Goal: Information Seeking & Learning: Learn about a topic

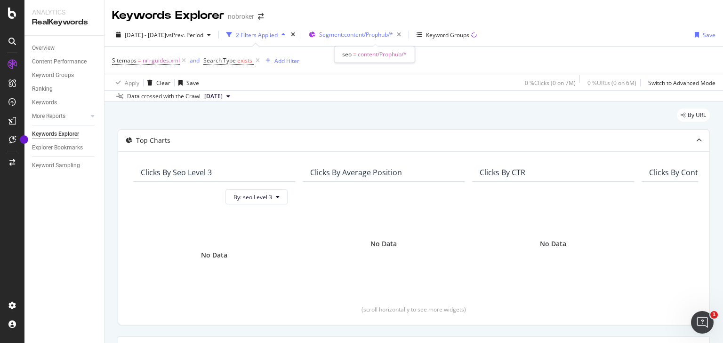
click at [380, 39] on div "Segment: content/Prophub/*" at bounding box center [362, 34] width 86 height 13
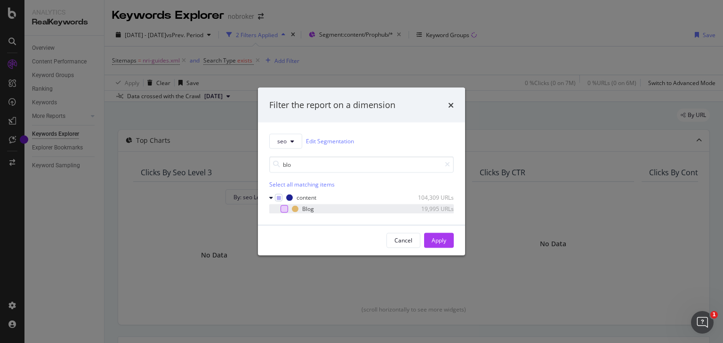
type input "blo"
click at [285, 208] on div "modal" at bounding box center [284, 209] width 8 height 8
click at [445, 239] on div "Apply" at bounding box center [438, 241] width 15 height 8
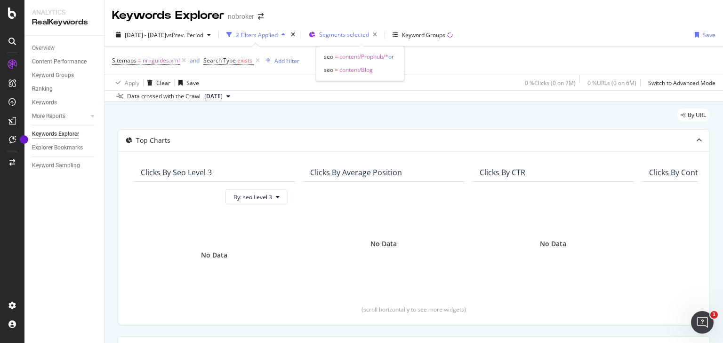
click at [359, 33] on span "Segments selected" at bounding box center [344, 35] width 50 height 8
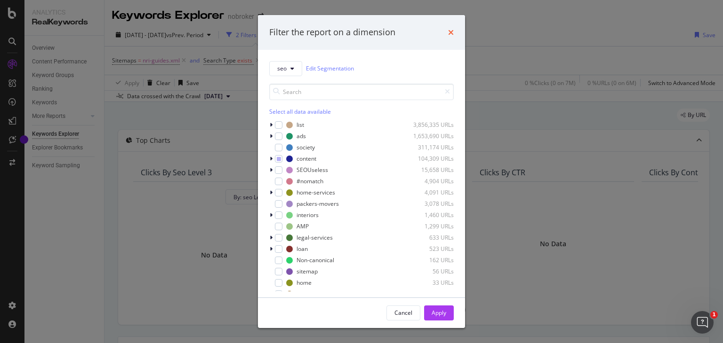
click at [450, 30] on icon "times" at bounding box center [451, 33] width 6 height 8
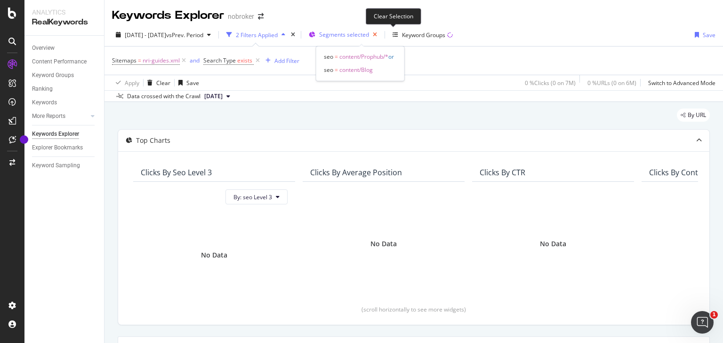
click at [381, 34] on icon "button" at bounding box center [375, 34] width 12 height 13
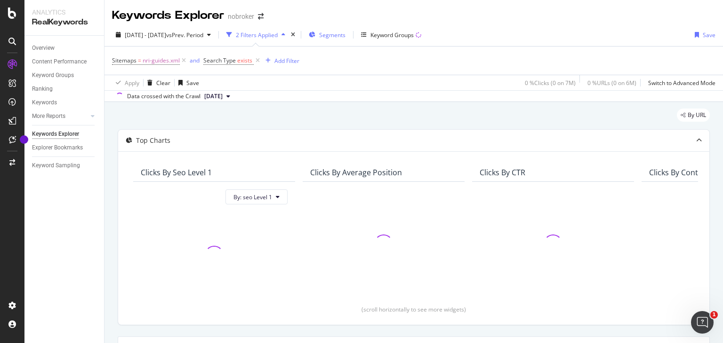
click at [345, 35] on span "Segments" at bounding box center [332, 35] width 26 height 8
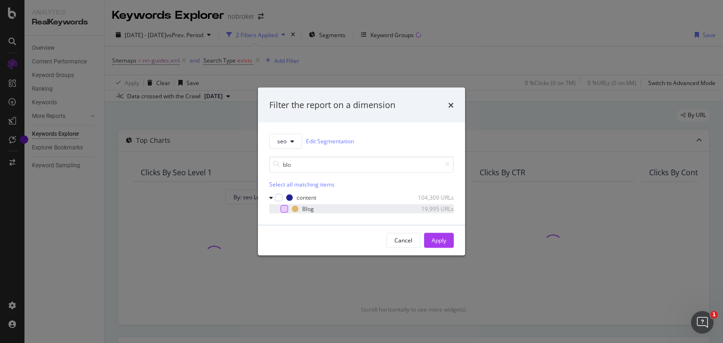
type input "blo"
click at [287, 208] on div "modal" at bounding box center [284, 209] width 8 height 8
click at [437, 245] on div "Apply" at bounding box center [438, 240] width 15 height 14
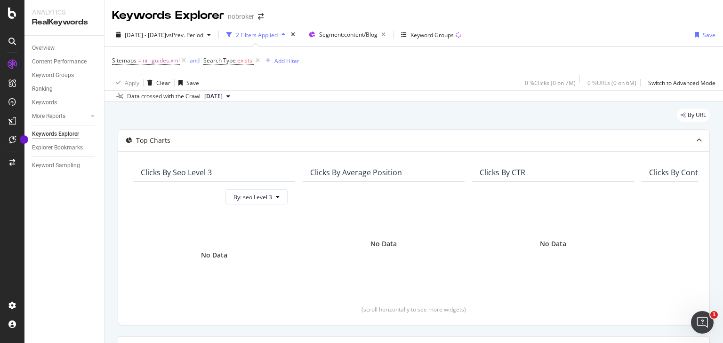
click at [275, 35] on div "2 Filters Applied" at bounding box center [257, 35] width 42 height 8
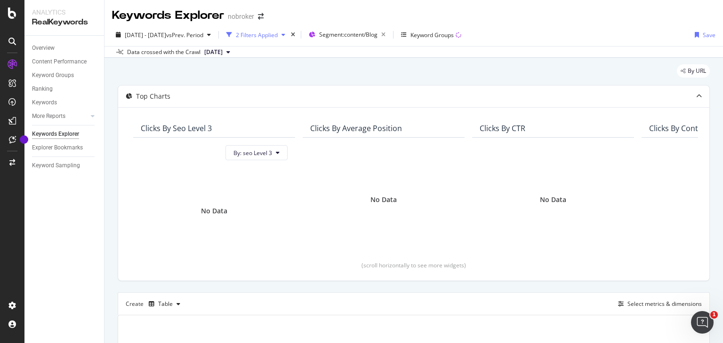
click at [275, 35] on div "2 Filters Applied" at bounding box center [257, 35] width 42 height 8
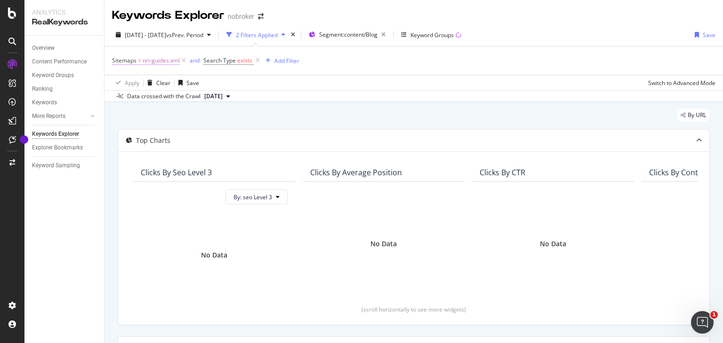
click at [168, 61] on span "nri-guides.xml" at bounding box center [161, 60] width 37 height 13
click at [291, 84] on div "Apply Clear Save 0 % Clicks ( 0 on 7M ) 0 % URLs ( 0 on 6M ) Switch to Advanced…" at bounding box center [413, 83] width 618 height 16
click at [256, 61] on icon at bounding box center [258, 60] width 8 height 9
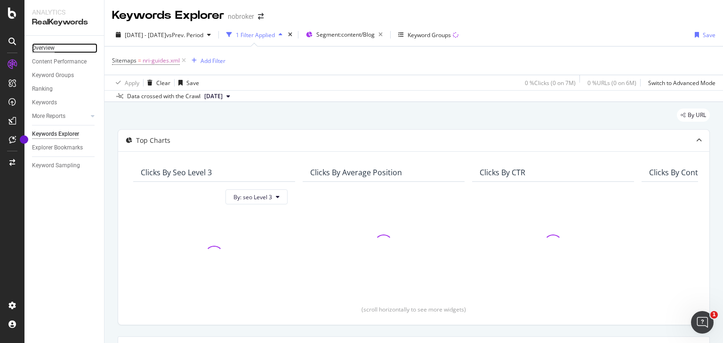
click at [45, 51] on div "Overview" at bounding box center [43, 48] width 23 height 10
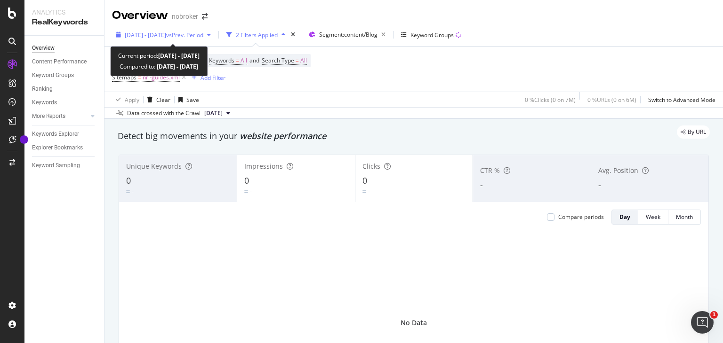
click at [185, 37] on span "vs Prev. Period" at bounding box center [184, 35] width 37 height 8
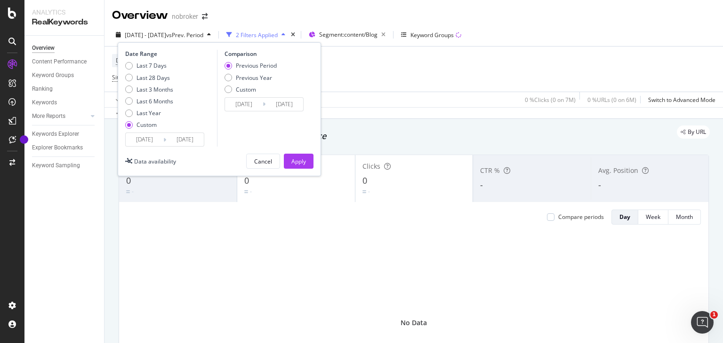
click at [185, 37] on span "vs Prev. Period" at bounding box center [184, 35] width 37 height 8
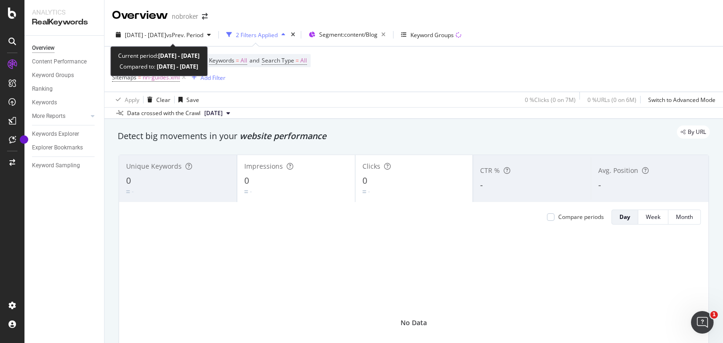
click at [185, 37] on span "vs Prev. Period" at bounding box center [184, 35] width 37 height 8
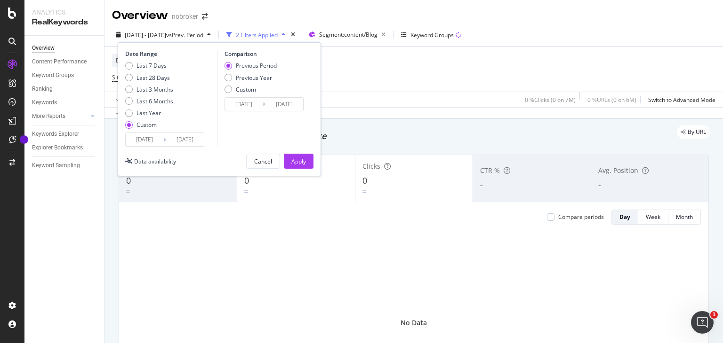
click at [185, 37] on span "vs Prev. Period" at bounding box center [184, 35] width 37 height 8
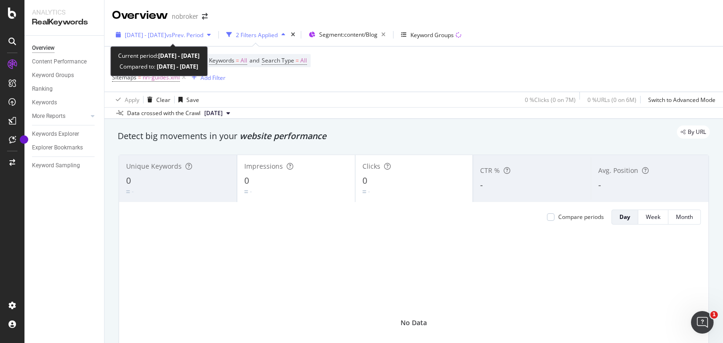
click at [166, 36] on span "[DATE] - [DATE]" at bounding box center [145, 35] width 41 height 8
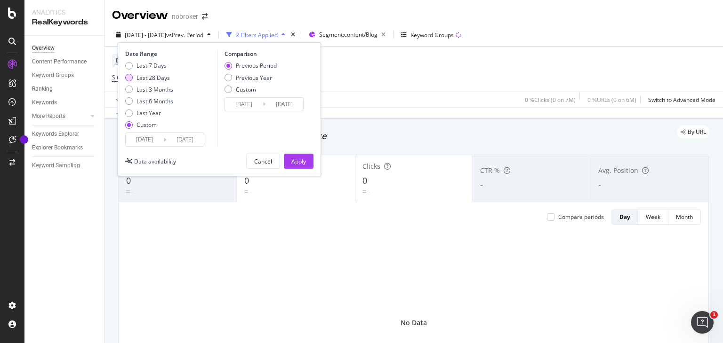
click at [128, 79] on div "Last 28 Days" at bounding box center [129, 78] width 8 height 8
type input "[DATE]"
click at [288, 160] on button "Apply" at bounding box center [299, 161] width 30 height 15
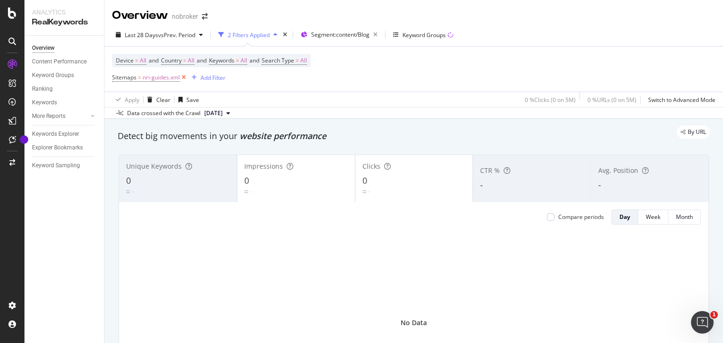
click at [182, 78] on icon at bounding box center [184, 77] width 8 height 9
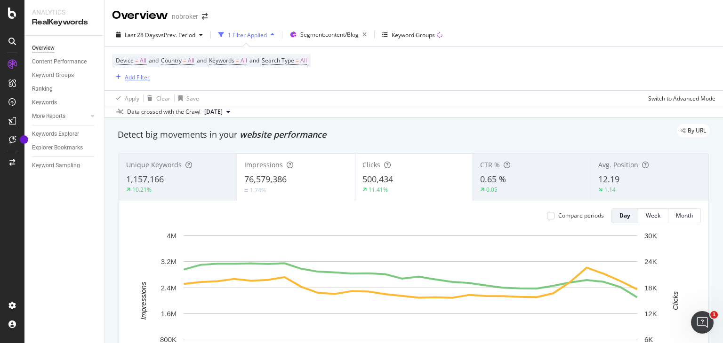
click at [124, 73] on div "Add Filter" at bounding box center [131, 77] width 38 height 10
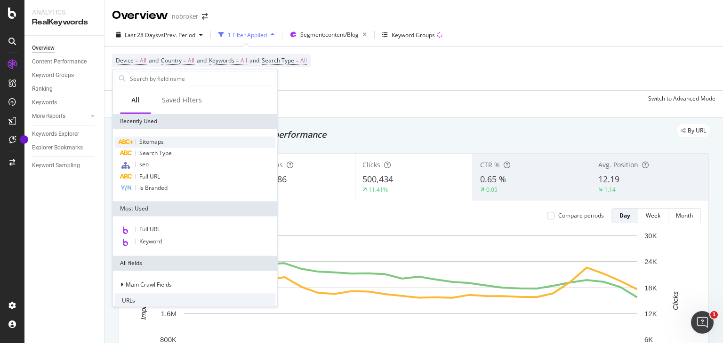
click at [150, 141] on span "Sitemaps" at bounding box center [151, 142] width 24 height 8
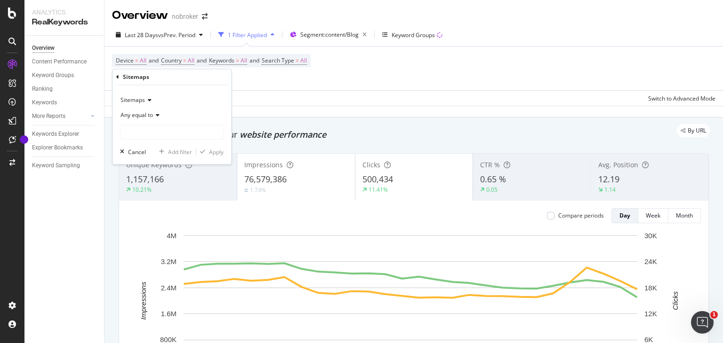
click at [149, 114] on span "Any equal to" at bounding box center [136, 116] width 32 height 8
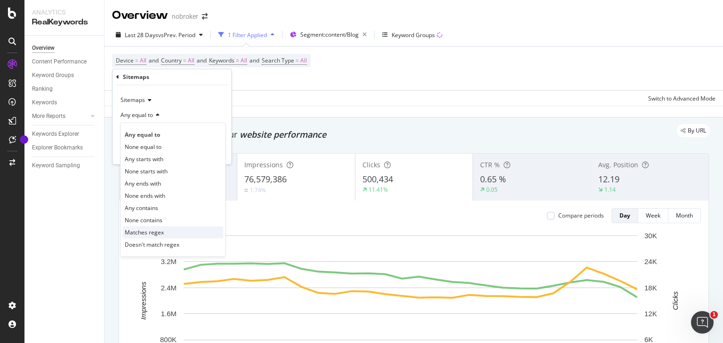
click at [146, 234] on span "Matches regex" at bounding box center [144, 233] width 39 height 8
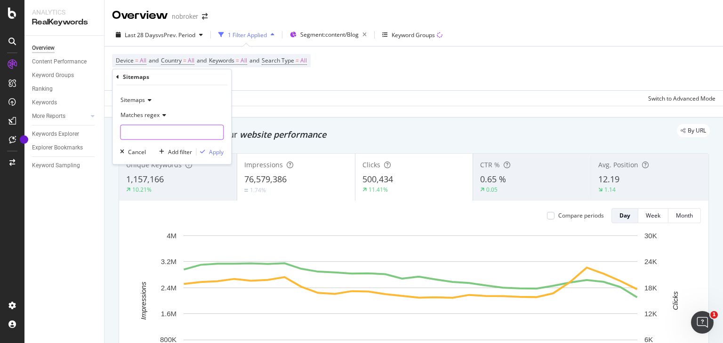
click at [184, 128] on input "text" at bounding box center [171, 132] width 103 height 15
paste input "nri-real-estate-guide.xml"
type input "nri-real-estate-guide.xml"
click at [210, 153] on div "Apply" at bounding box center [216, 152] width 15 height 8
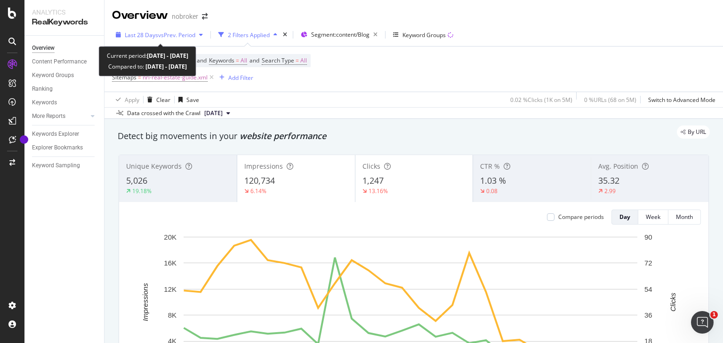
click at [174, 30] on div "Last 28 Days vs Prev. Period" at bounding box center [159, 35] width 95 height 14
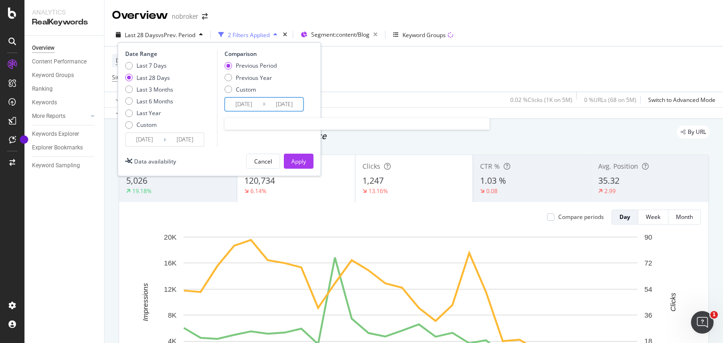
click at [254, 104] on input "[DATE]" at bounding box center [244, 104] width 38 height 13
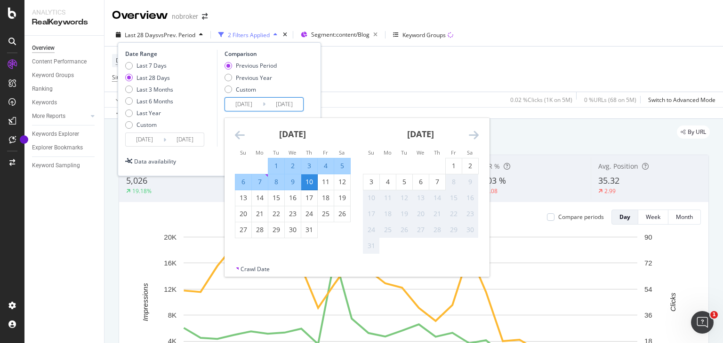
click at [239, 134] on icon "Move backward to switch to the previous month." at bounding box center [240, 134] width 10 height 11
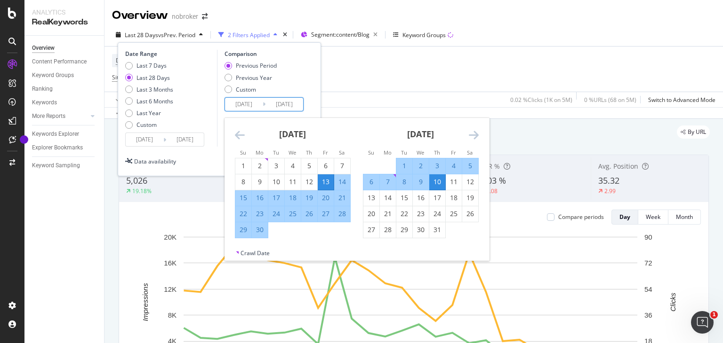
click at [239, 134] on icon "Move backward to switch to the previous month." at bounding box center [240, 134] width 10 height 11
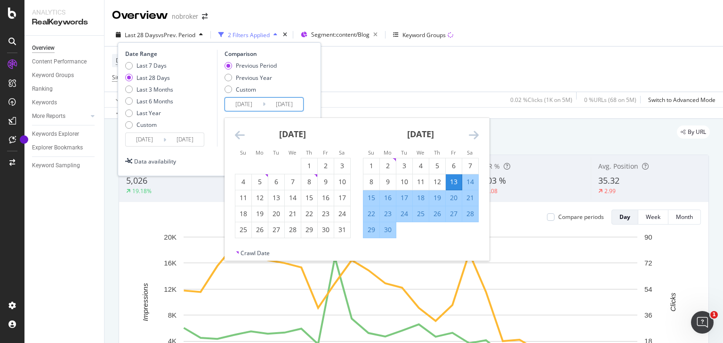
click at [239, 134] on icon "Move backward to switch to the previous month." at bounding box center [240, 134] width 10 height 11
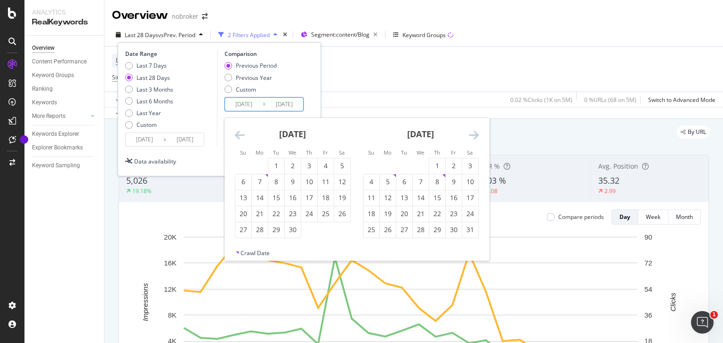
click at [239, 134] on icon "Move backward to switch to the previous month." at bounding box center [240, 134] width 10 height 11
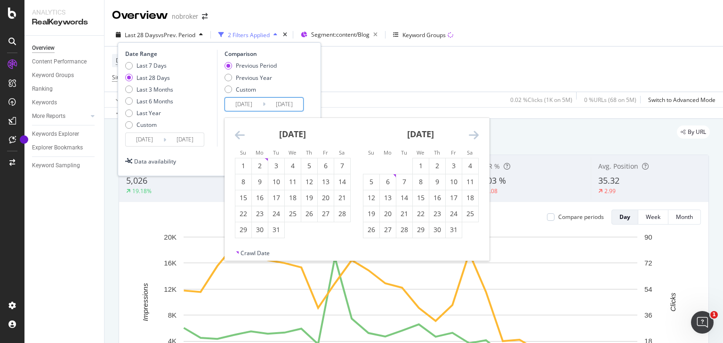
click at [239, 134] on icon "Move backward to switch to the previous month." at bounding box center [240, 134] width 10 height 11
click at [304, 162] on div "1" at bounding box center [309, 165] width 16 height 9
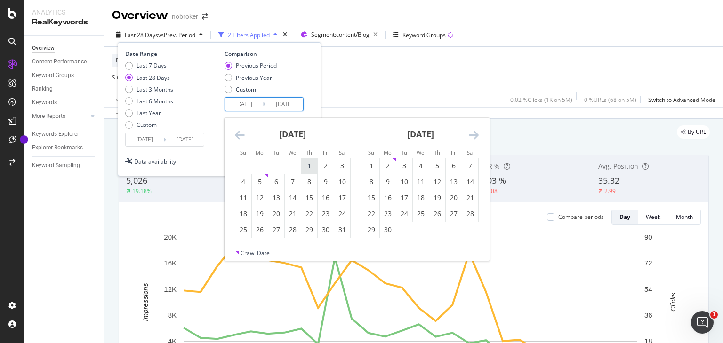
type input "[DATE]"
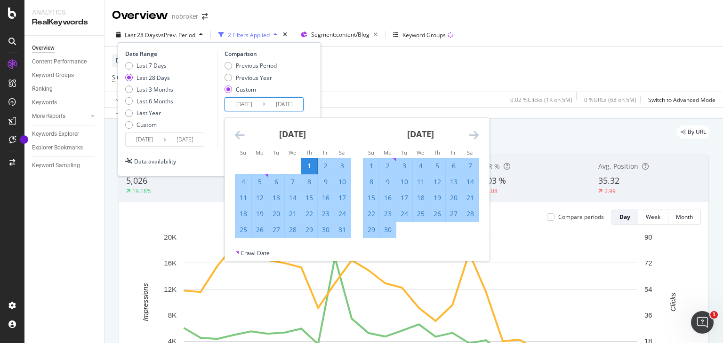
click at [387, 228] on div "30" at bounding box center [388, 229] width 16 height 9
type input "[DATE]"
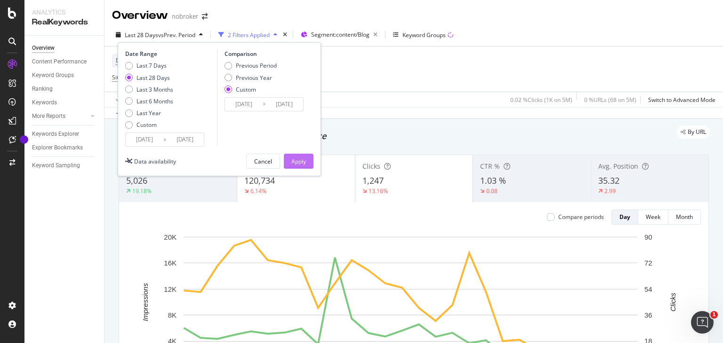
click at [295, 162] on div "Apply" at bounding box center [298, 162] width 15 height 8
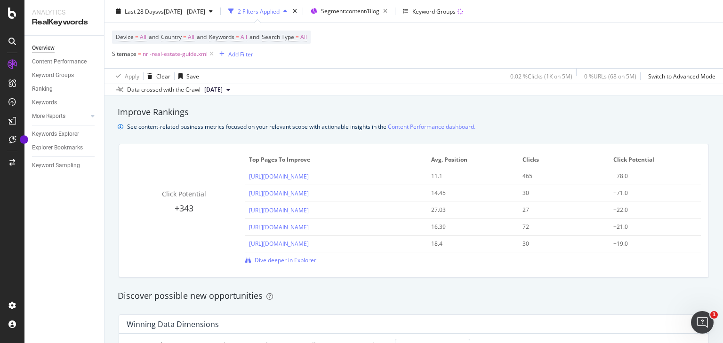
scroll to position [632, 0]
click at [265, 261] on span "Dive deeper in Explorer" at bounding box center [286, 260] width 62 height 8
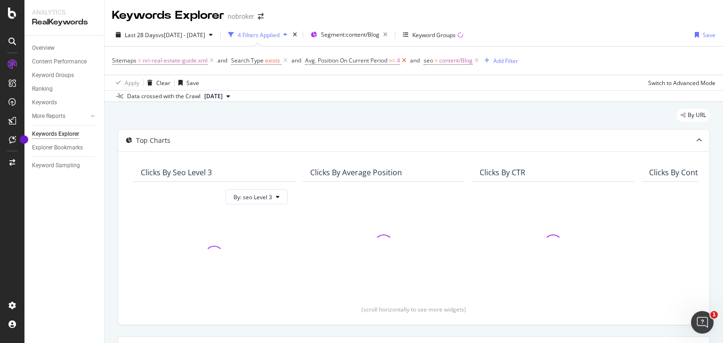
click at [403, 63] on icon at bounding box center [404, 60] width 8 height 9
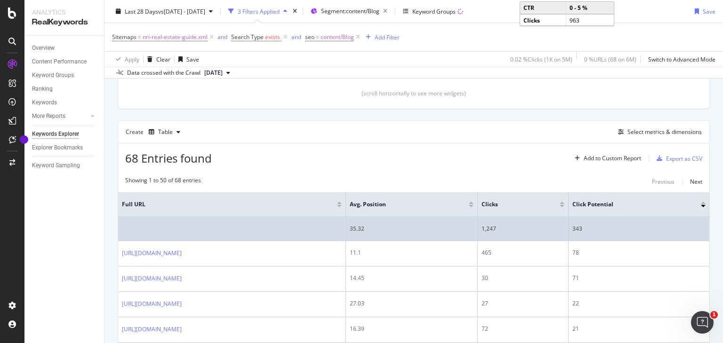
scroll to position [190, 0]
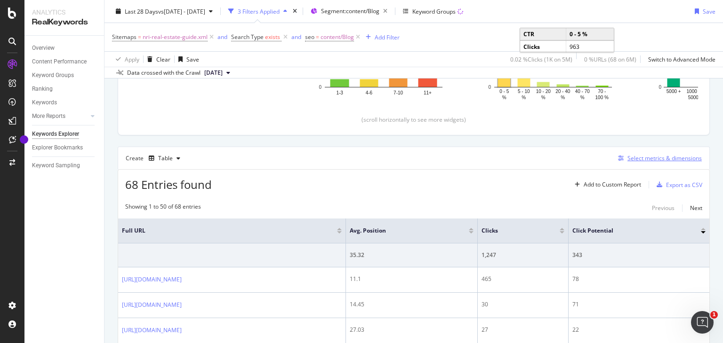
click at [654, 155] on div "Select metrics & dimensions" at bounding box center [664, 158] width 74 height 8
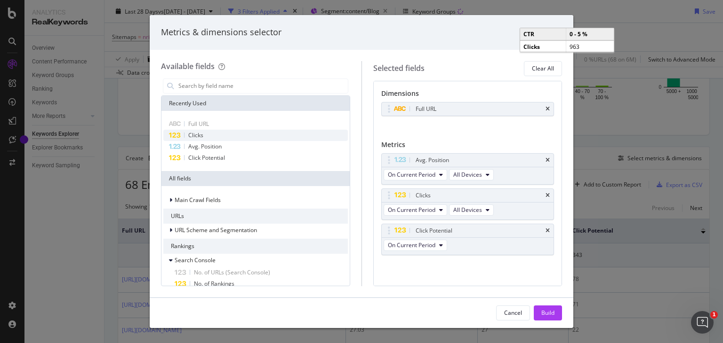
click at [215, 137] on div "Clicks" at bounding box center [255, 135] width 184 height 11
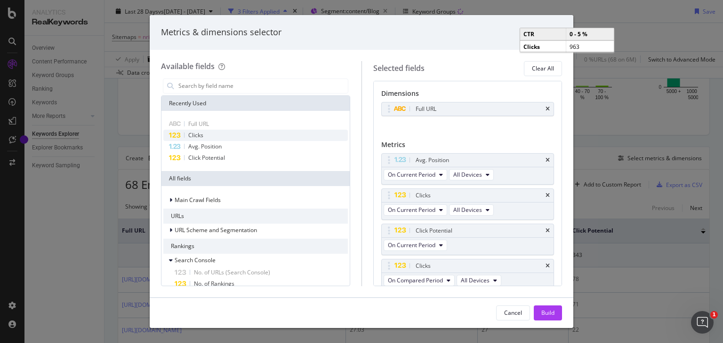
scroll to position [3, 0]
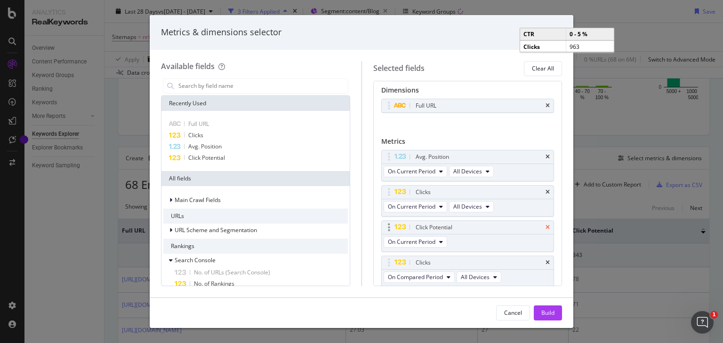
click at [545, 226] on icon "times" at bounding box center [547, 228] width 4 height 6
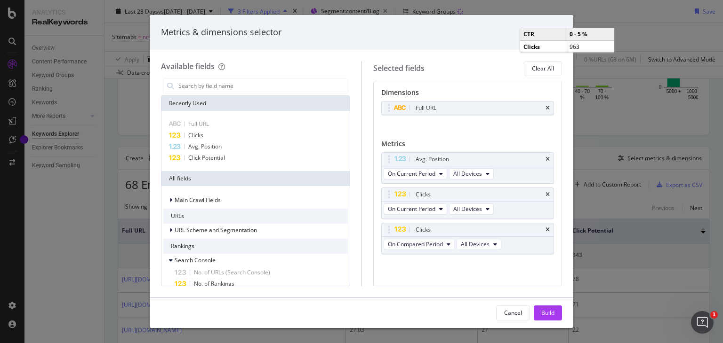
scroll to position [0, 0]
click at [217, 88] on input "modal" at bounding box center [262, 86] width 170 height 14
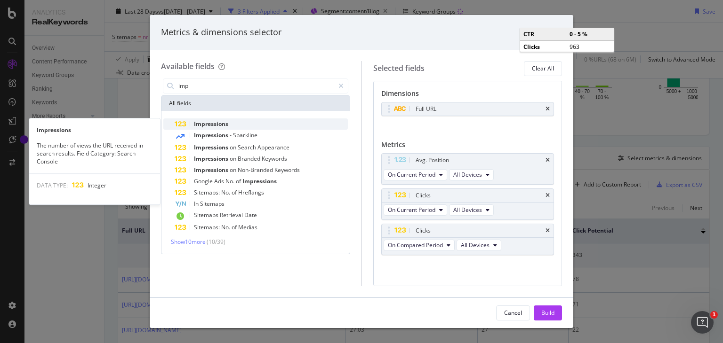
click at [209, 125] on span "Impressions" at bounding box center [211, 124] width 34 height 8
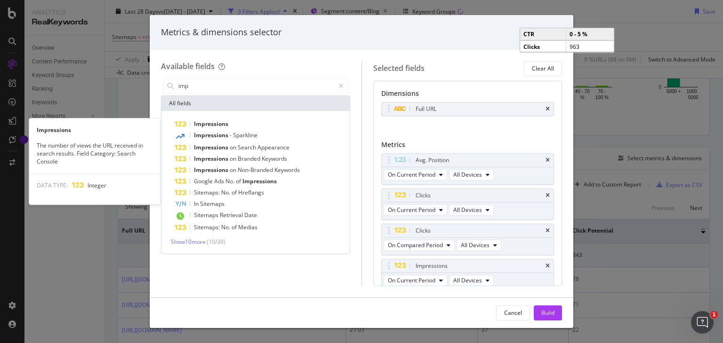
scroll to position [3, 0]
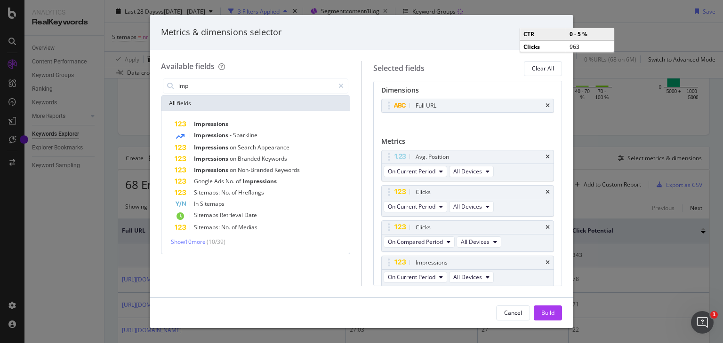
click at [209, 125] on span "Impressions" at bounding box center [211, 124] width 34 height 8
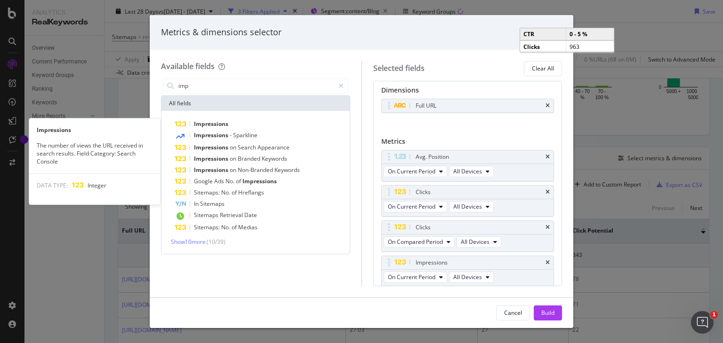
scroll to position [39, 0]
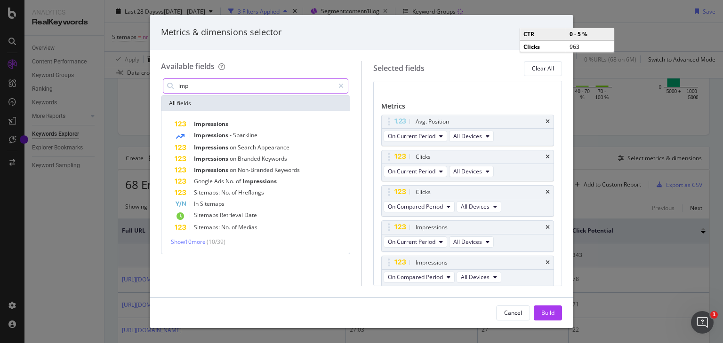
click at [218, 85] on input "imp" at bounding box center [255, 86] width 157 height 14
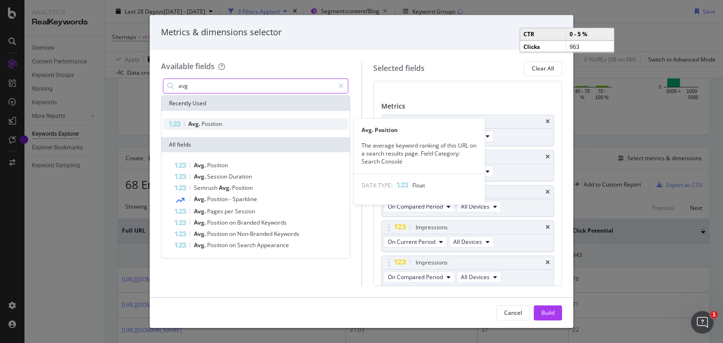
type input "avg"
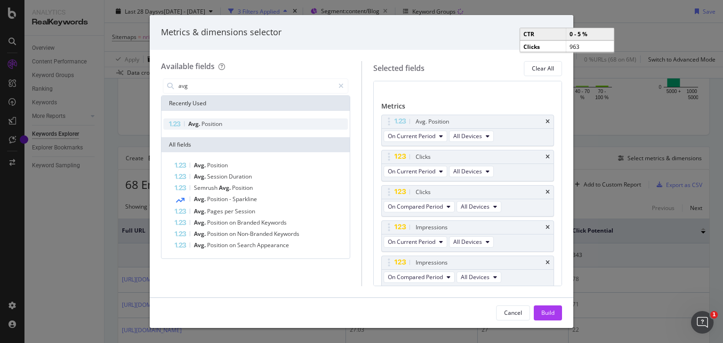
click at [213, 123] on span "Position" at bounding box center [211, 124] width 21 height 8
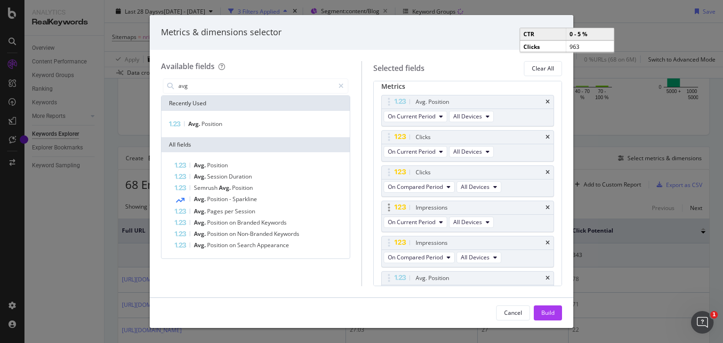
scroll to position [60, 0]
click at [388, 273] on icon "modal" at bounding box center [389, 276] width 2 height 9
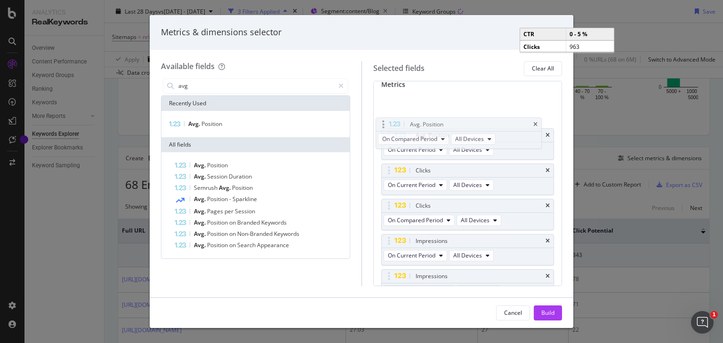
drag, startPoint x: 388, startPoint y: 273, endPoint x: 383, endPoint y: 122, distance: 151.1
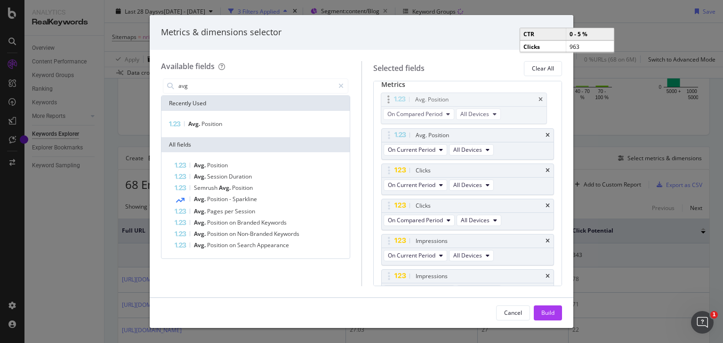
click at [383, 122] on body "Analytics RealKeywords Overview Content Performance Keyword Groups Ranking Keyw…" at bounding box center [361, 171] width 723 height 343
drag, startPoint x: 388, startPoint y: 136, endPoint x: 386, endPoint y: 116, distance: 20.3
click at [386, 116] on div "Avg. Position On Compared Period All Devices Avg. Position On Current Period Al…" at bounding box center [467, 207] width 173 height 228
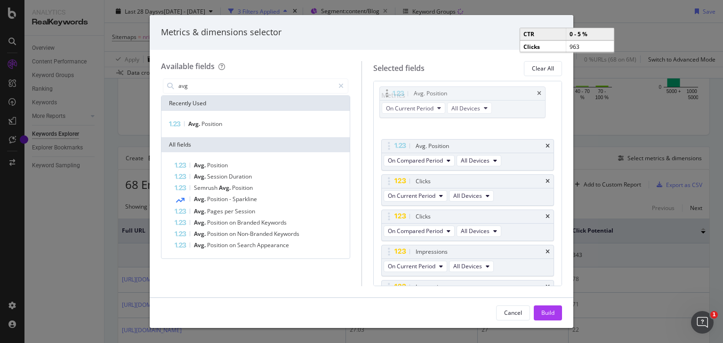
drag, startPoint x: 389, startPoint y: 133, endPoint x: 388, endPoint y: 92, distance: 41.0
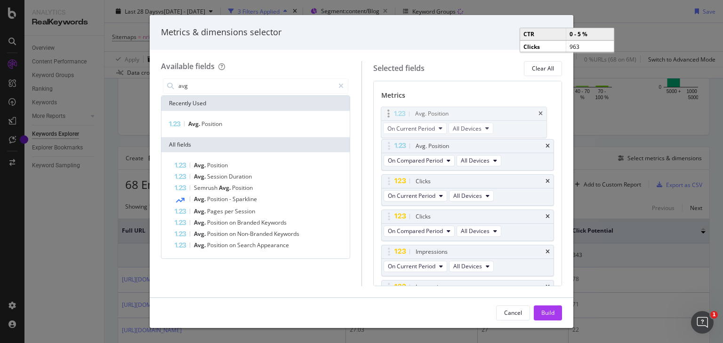
click at [388, 92] on body "Analytics RealKeywords Overview Content Performance Keyword Groups Ranking Keyw…" at bounding box center [361, 171] width 723 height 343
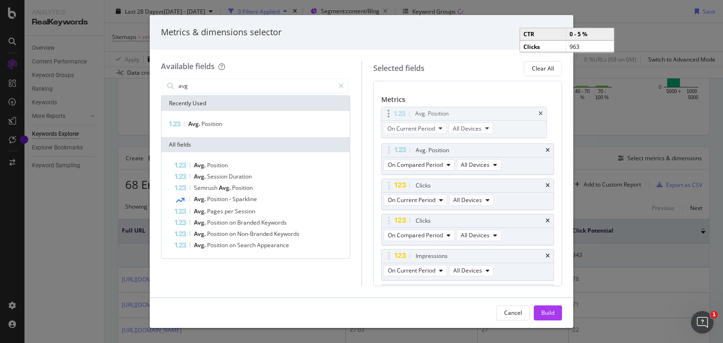
scroll to position [42, 0]
click at [542, 311] on div "Build" at bounding box center [547, 313] width 13 height 8
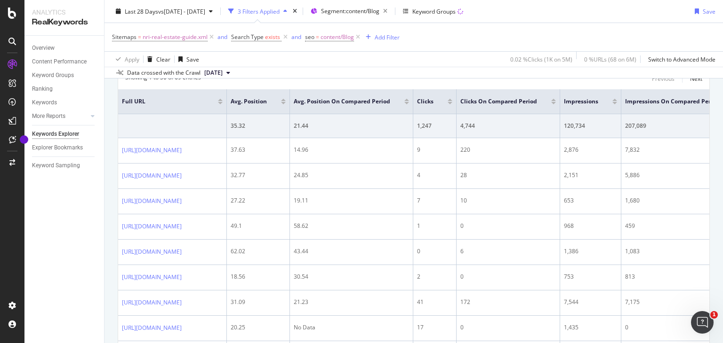
scroll to position [320, 0]
click at [556, 101] on div at bounding box center [553, 102] width 5 height 2
